Goal: Find specific page/section: Find specific page/section

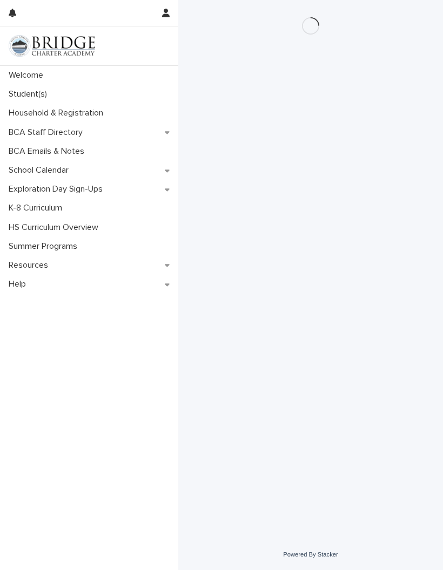
click at [24, 99] on div "Student(s)" at bounding box center [89, 94] width 178 height 19
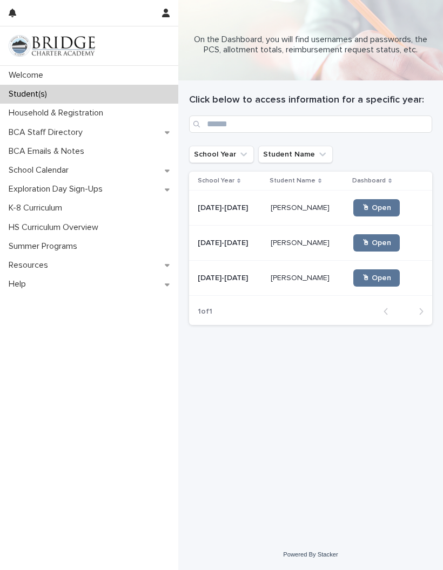
click at [370, 286] on link "🖱 Open" at bounding box center [376, 277] width 46 height 17
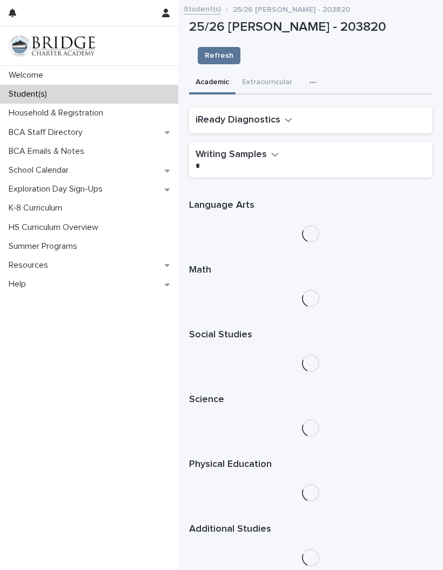
click at [316, 72] on button "button" at bounding box center [315, 83] width 24 height 22
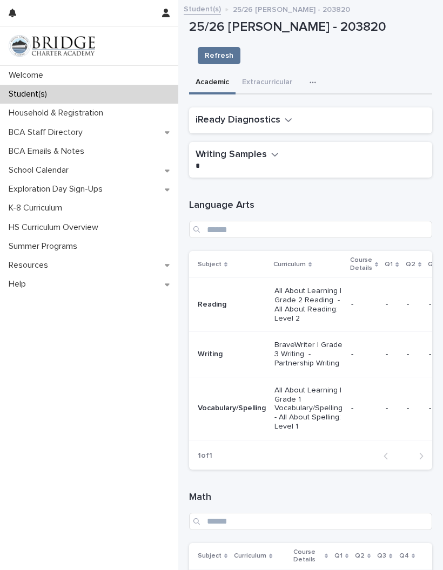
click at [313, 72] on button "button" at bounding box center [315, 83] width 24 height 22
click at [300, 119] on button "Purchasing" at bounding box center [284, 127] width 71 height 16
